Goal: Task Accomplishment & Management: Complete application form

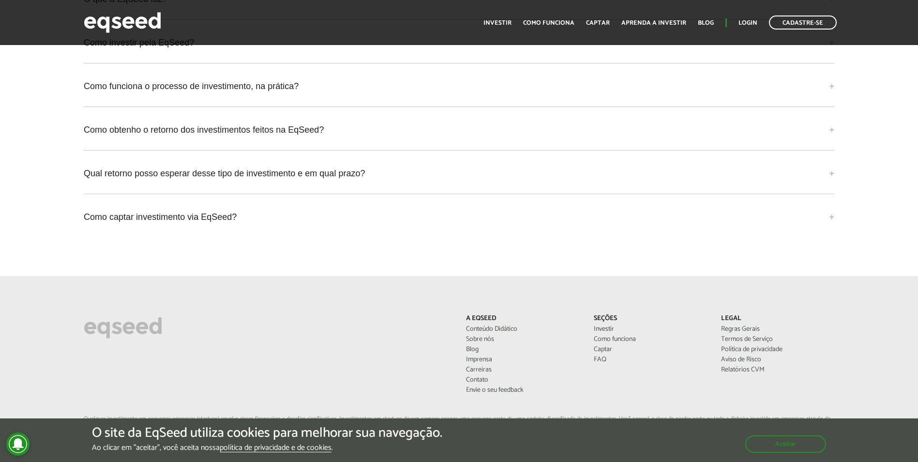
scroll to position [2296, 0]
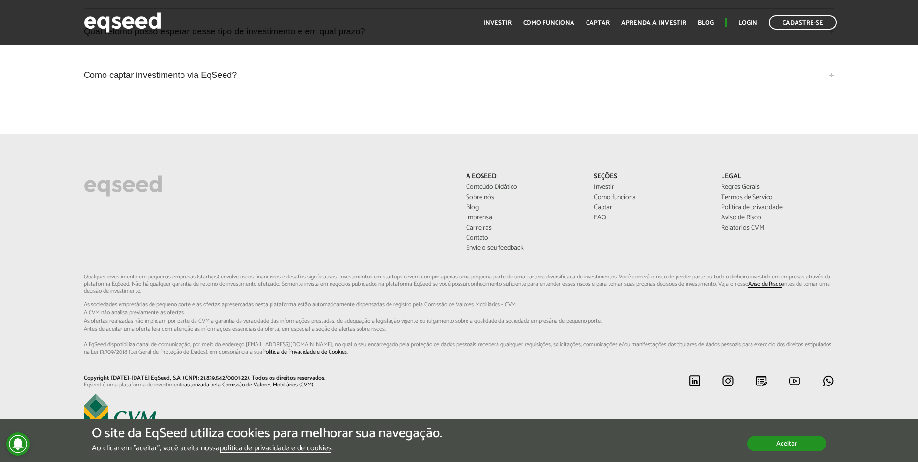
click at [762, 448] on button "Aceitar" at bounding box center [786, 443] width 79 height 15
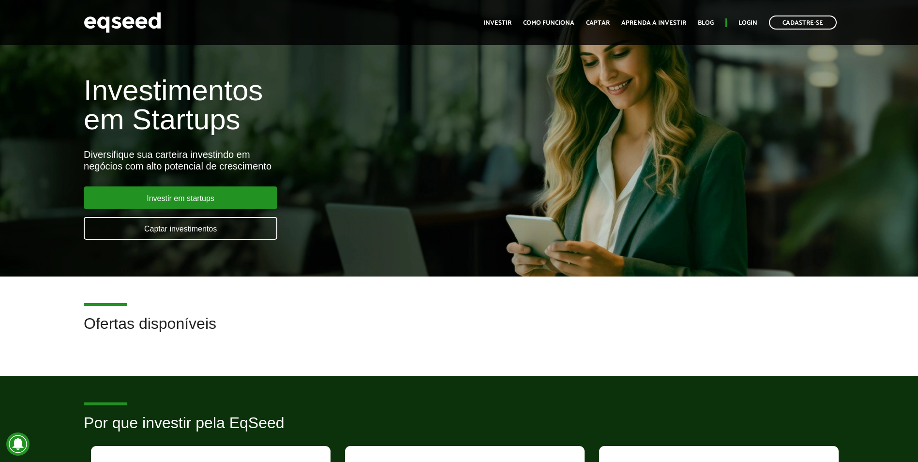
scroll to position [0, 0]
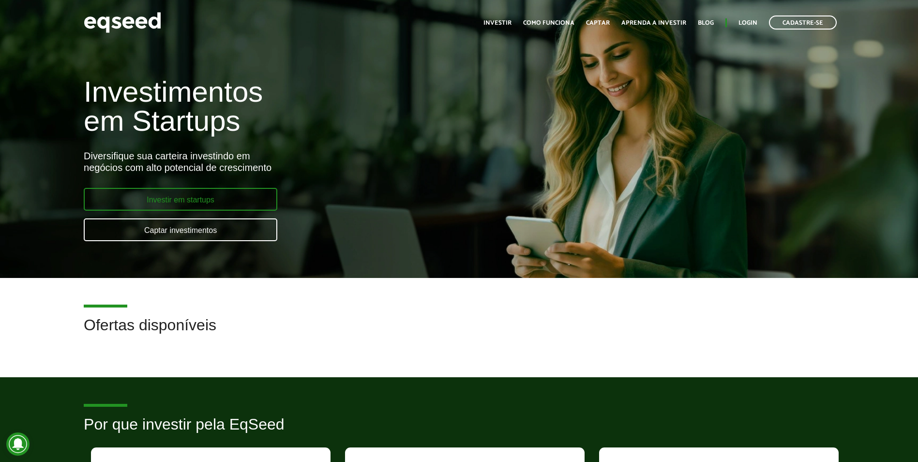
click at [195, 204] on link "Investir em startups" at bounding box center [181, 199] width 194 height 23
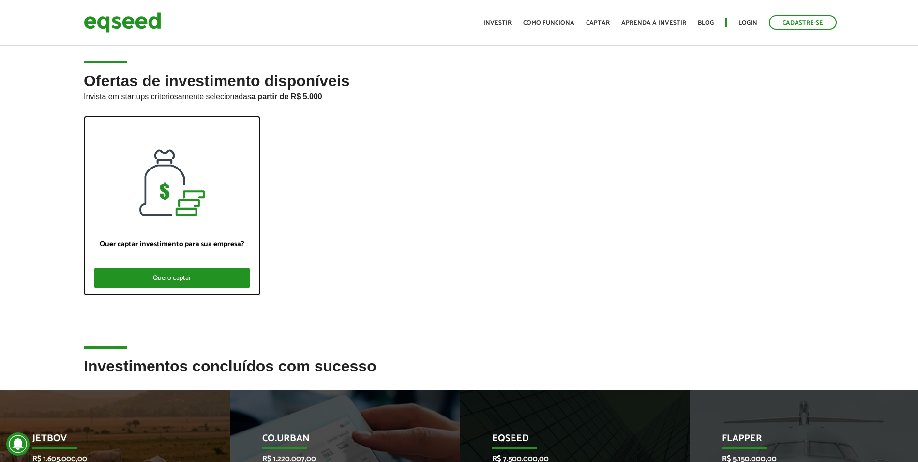
click at [132, 278] on div "Quero captar" at bounding box center [172, 278] width 156 height 20
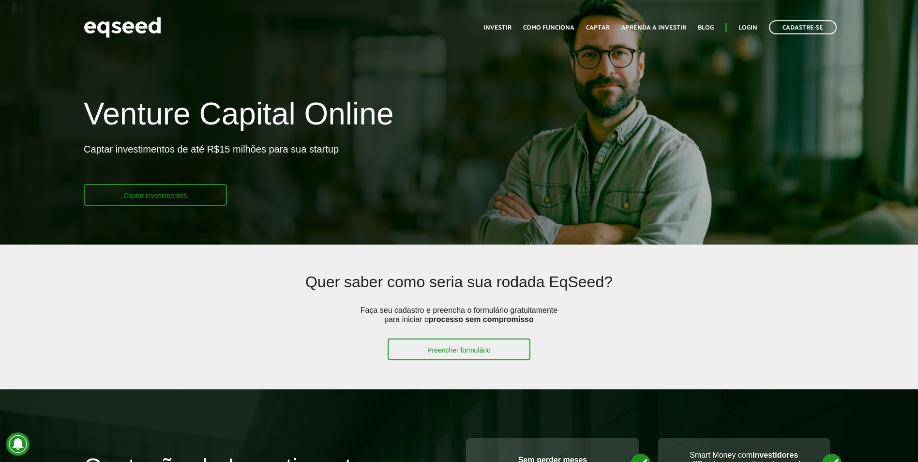
click at [180, 192] on link "Captar investimentos" at bounding box center [155, 195] width 143 height 22
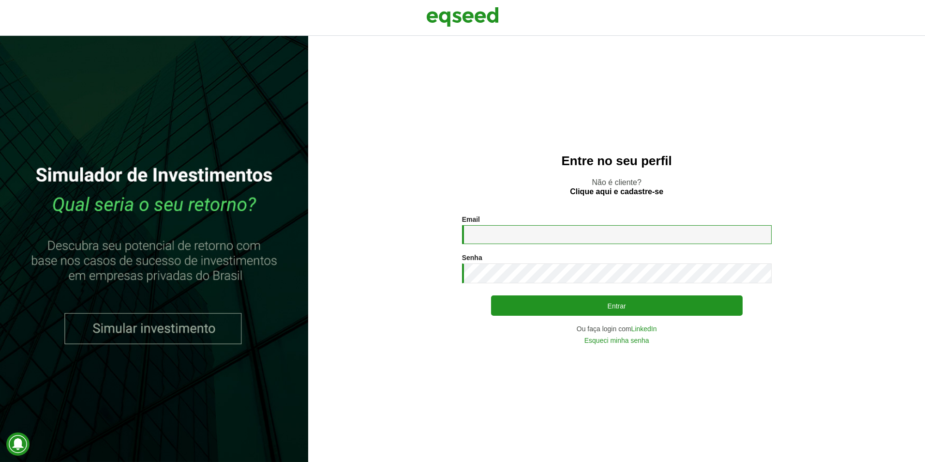
click at [580, 227] on input "Email *" at bounding box center [617, 234] width 310 height 19
type input "**********"
click at [635, 192] on link "Clique aqui e cadastre-se" at bounding box center [616, 192] width 93 height 8
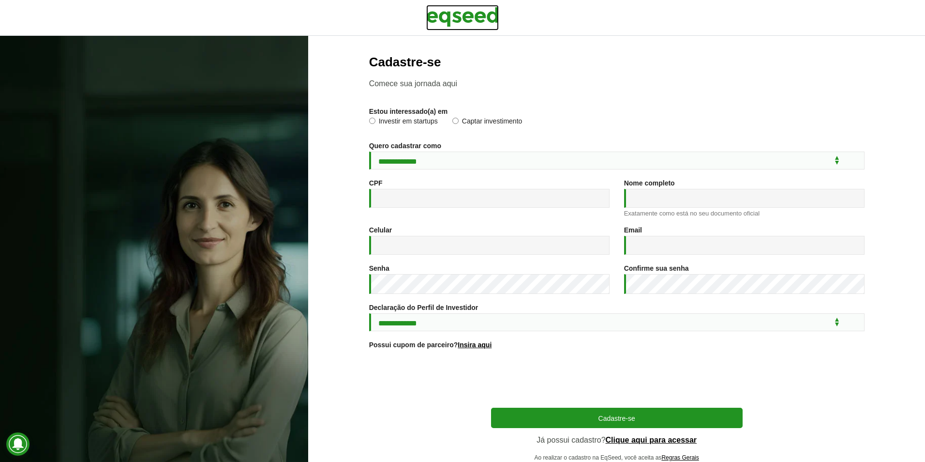
click at [452, 21] on img at bounding box center [462, 17] width 73 height 24
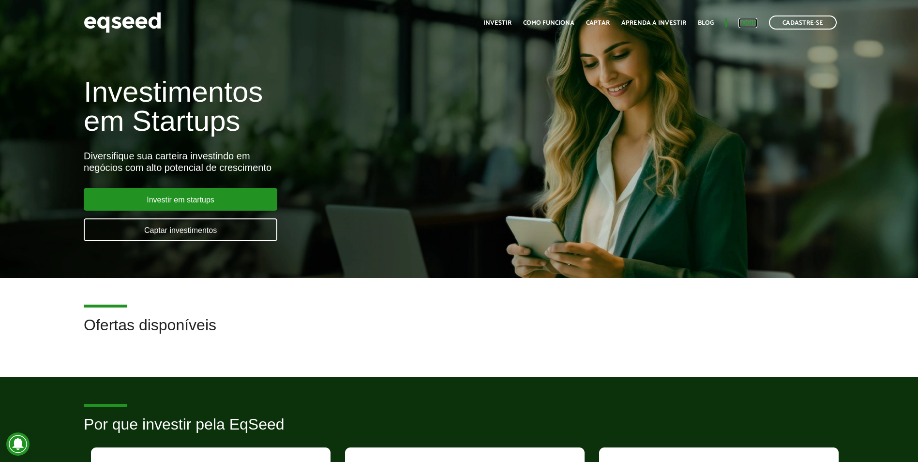
click at [752, 20] on link "Login" at bounding box center [747, 23] width 19 height 6
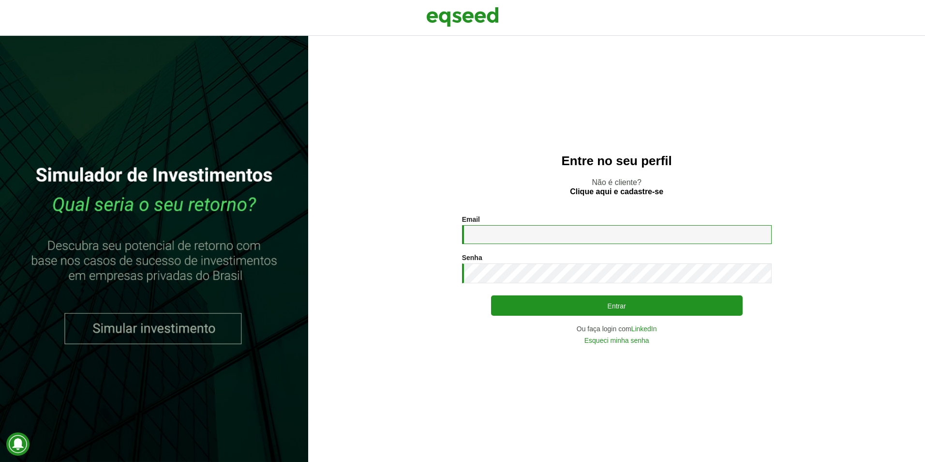
click at [591, 233] on input "Email *" at bounding box center [617, 234] width 310 height 19
type input "**********"
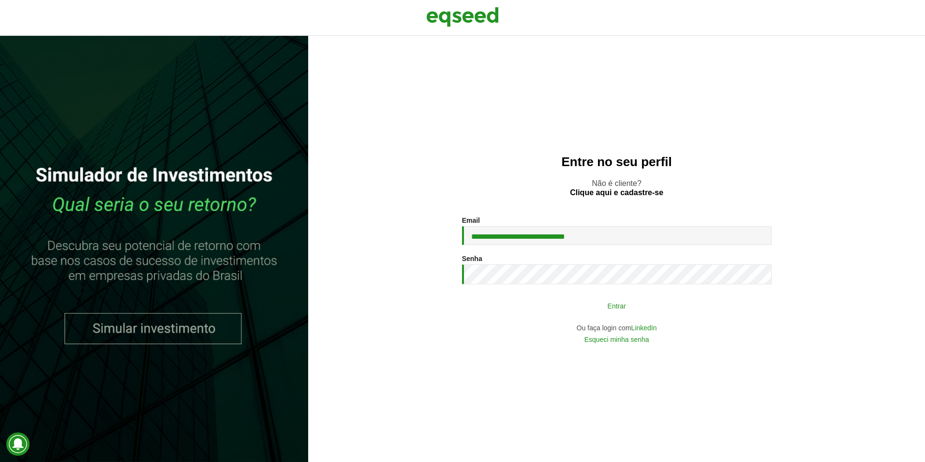
click at [563, 314] on button "Entrar" at bounding box center [617, 305] width 252 height 18
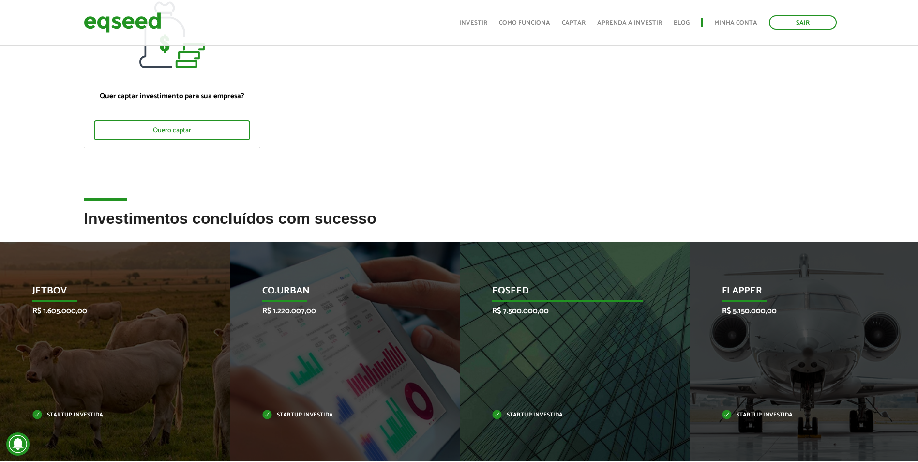
scroll to position [290, 0]
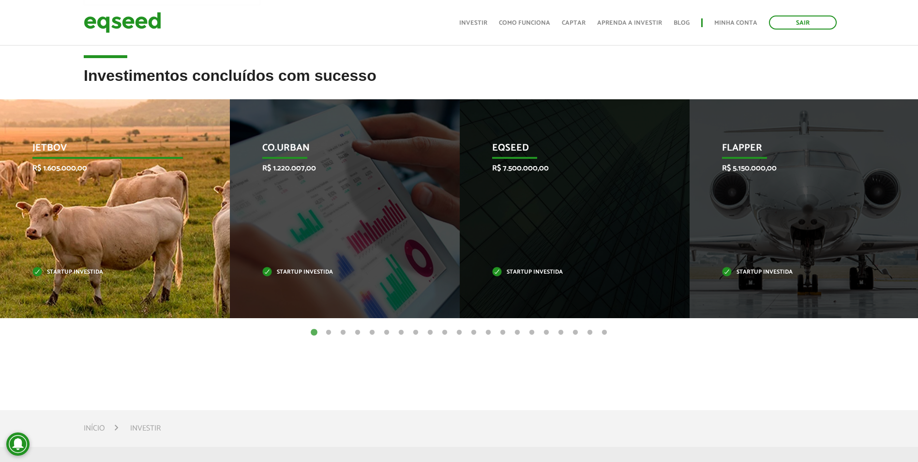
click at [92, 249] on div "JetBov R$ 1.605.000,00 Startup investida" at bounding box center [107, 208] width 215 height 219
click at [103, 192] on div "JetBov R$ 1.605.000,00 Startup investida" at bounding box center [107, 208] width 215 height 219
click at [128, 201] on div "JetBov R$ 1.605.000,00 Startup investida" at bounding box center [107, 208] width 215 height 219
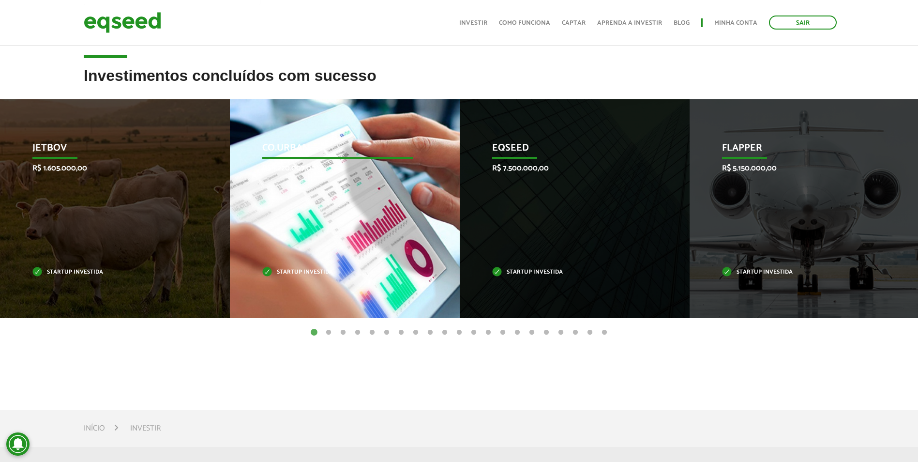
click at [391, 185] on div "Co.Urban R$ 1.220.007,00 Startup investida" at bounding box center [337, 208] width 215 height 219
click at [390, 185] on div "Co.Urban R$ 1.220.007,00 Startup investida" at bounding box center [337, 208] width 215 height 219
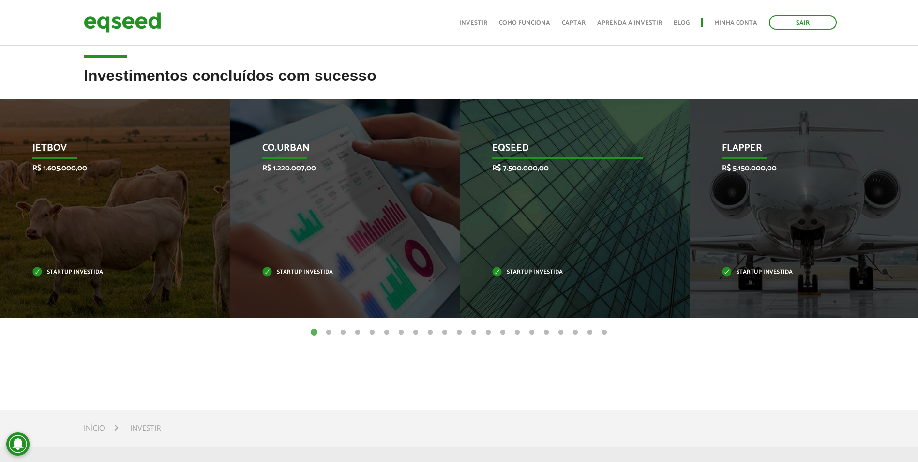
click at [511, 169] on p "R$ 7.500.000,00" at bounding box center [567, 168] width 151 height 9
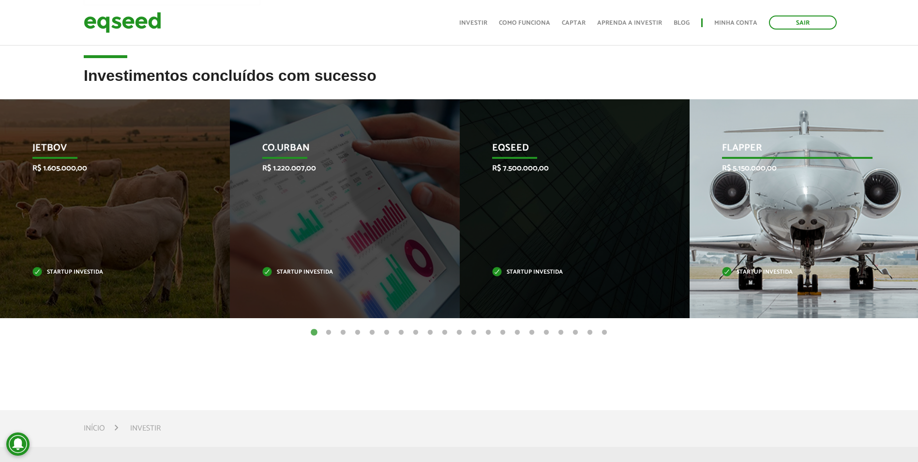
click at [829, 156] on p "Flapper" at bounding box center [797, 150] width 151 height 16
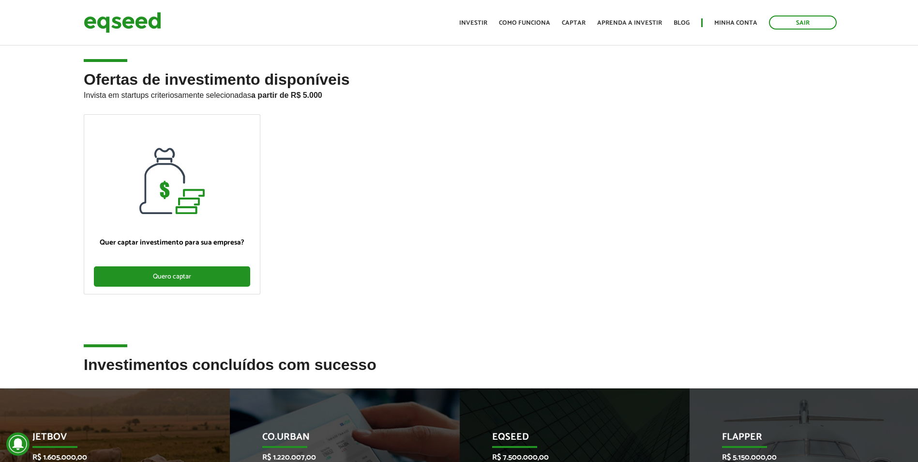
scroll to position [0, 0]
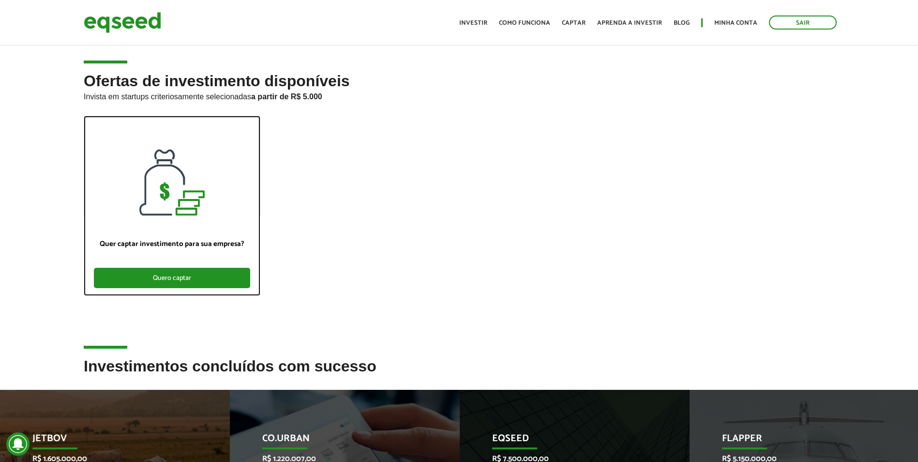
click at [201, 280] on div "Quero captar" at bounding box center [172, 278] width 156 height 20
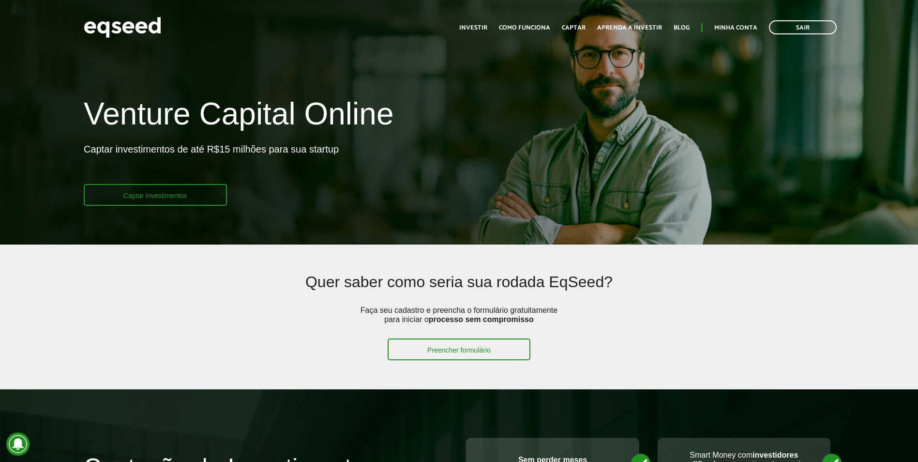
click at [208, 194] on link "Captar investimentos" at bounding box center [155, 195] width 143 height 22
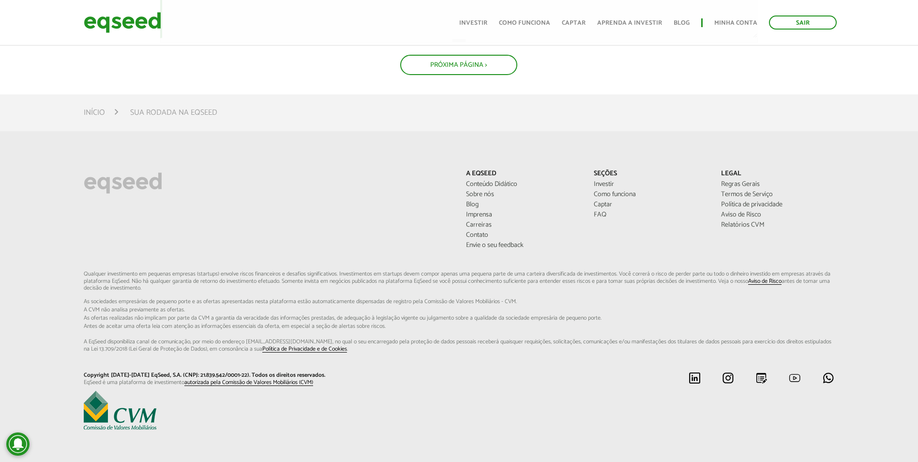
scroll to position [629, 0]
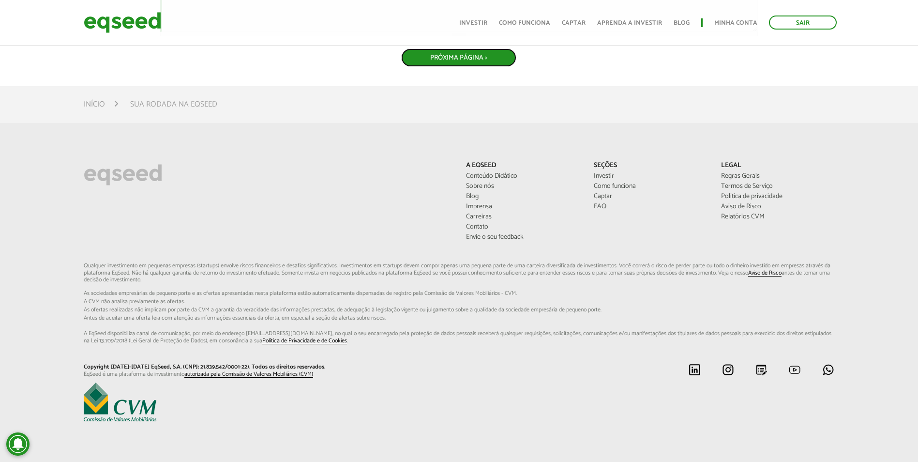
click at [473, 67] on button "Próxima Página >" at bounding box center [458, 57] width 115 height 18
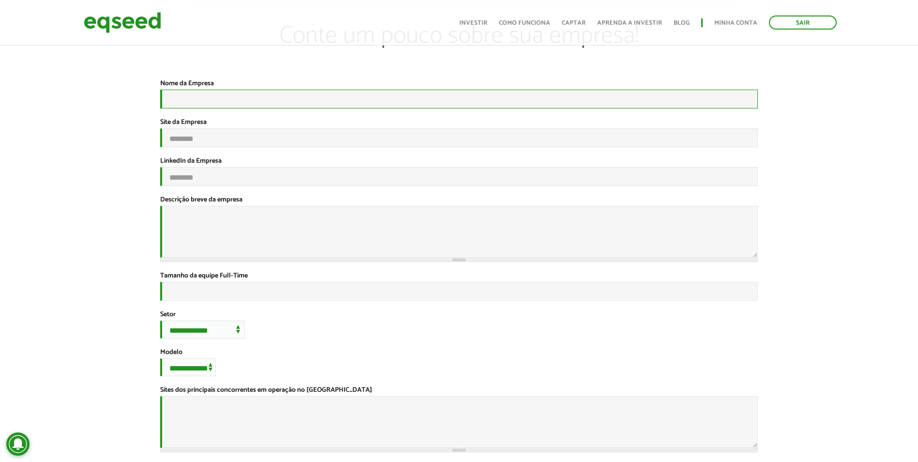
scroll to position [0, 0]
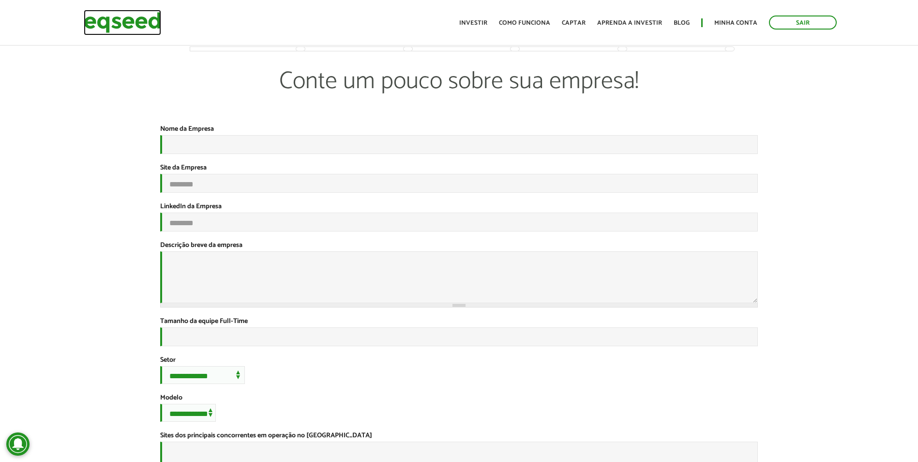
click at [136, 31] on img at bounding box center [122, 23] width 77 height 26
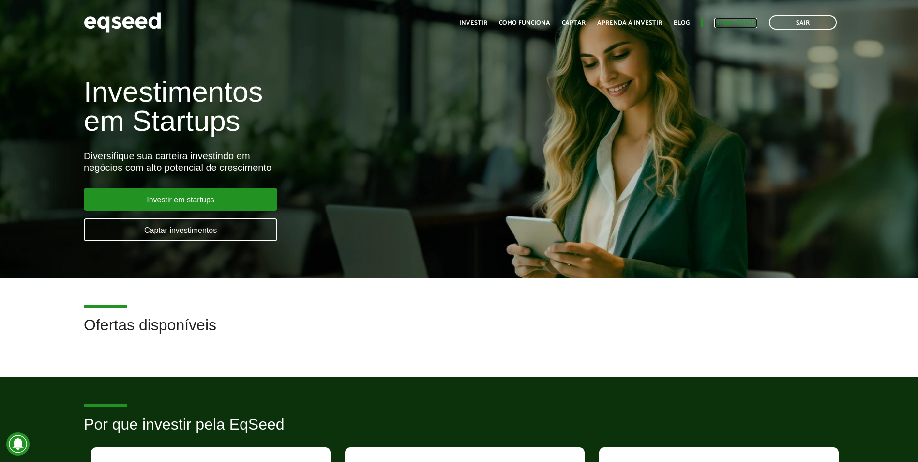
click at [749, 20] on link "Minha conta" at bounding box center [735, 23] width 43 height 6
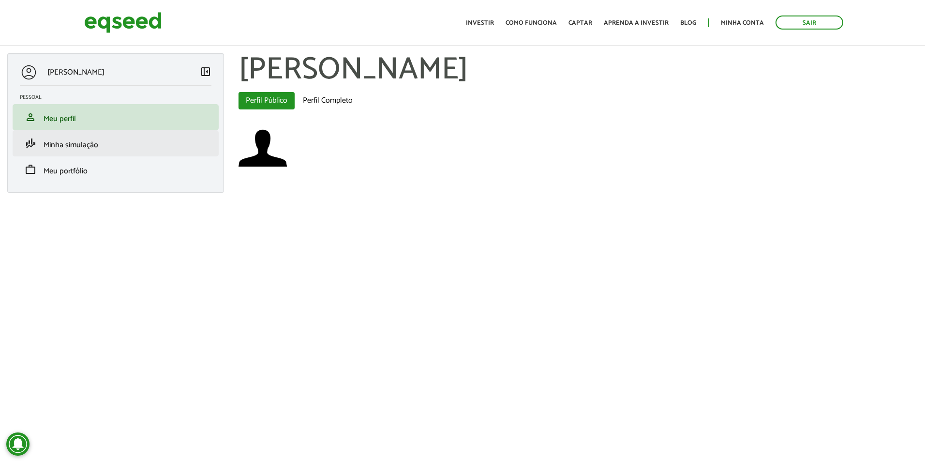
click at [134, 155] on li "finance_mode Minha simulação" at bounding box center [116, 143] width 206 height 26
click at [78, 150] on span "Minha simulação" at bounding box center [71, 144] width 55 height 13
